Goal: Information Seeking & Learning: Learn about a topic

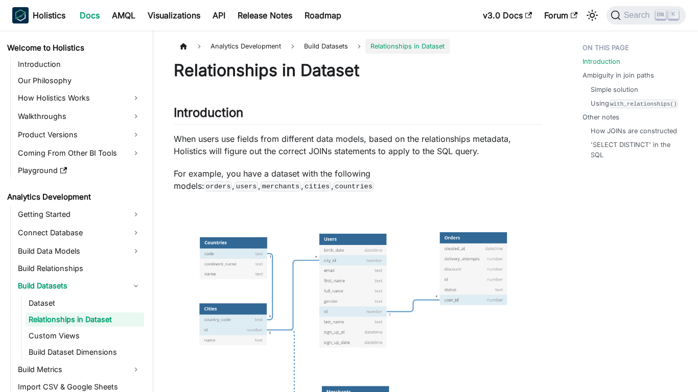
scroll to position [7, 0]
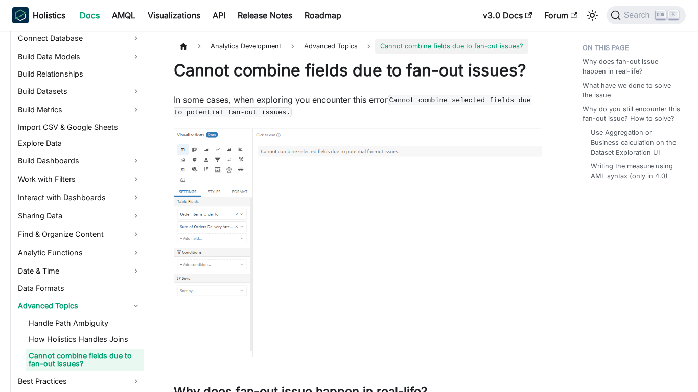
scroll to position [246, 0]
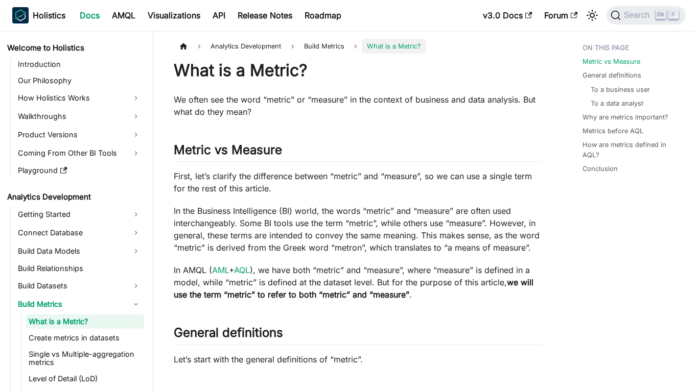
scroll to position [9, 0]
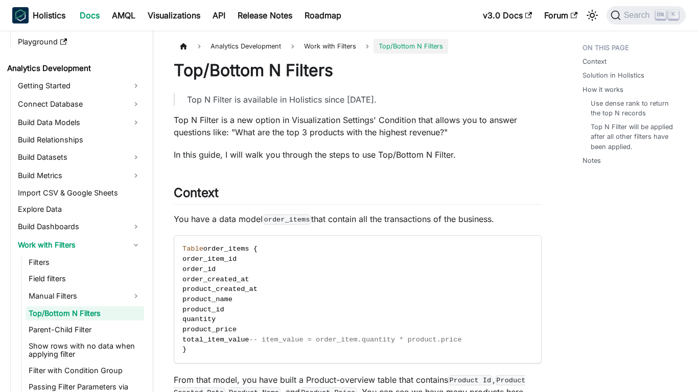
scroll to position [130, 0]
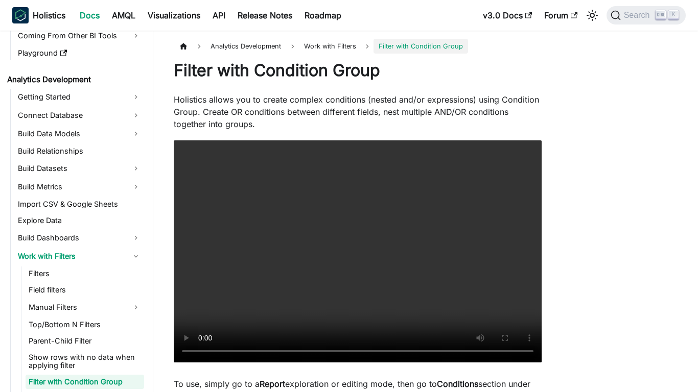
scroll to position [187, 0]
